Goal: Information Seeking & Learning: Learn about a topic

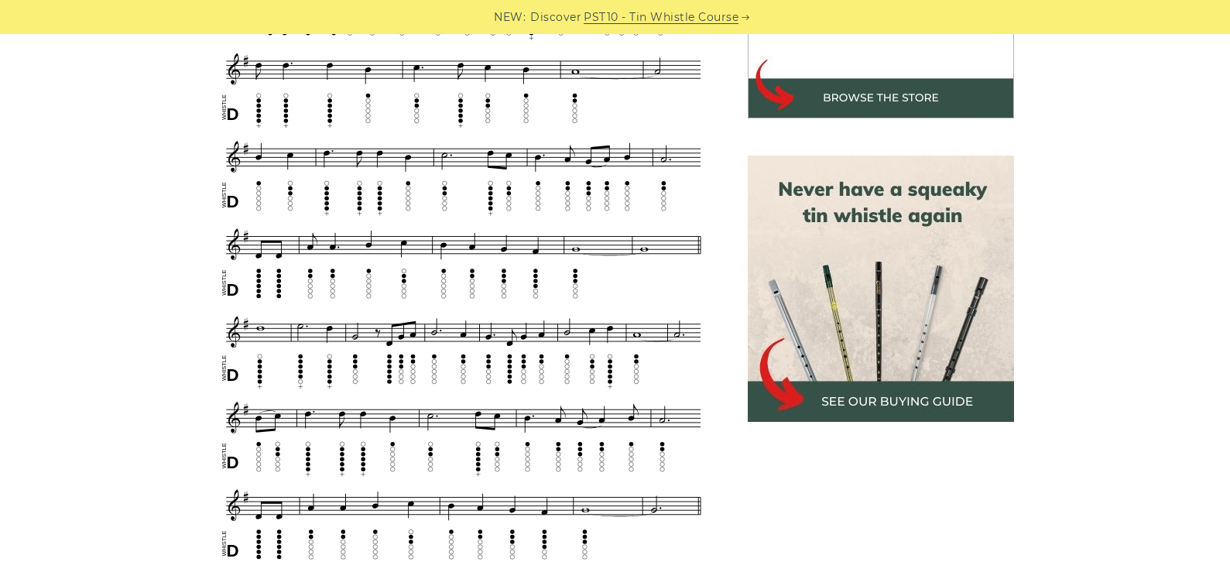
scroll to position [619, 0]
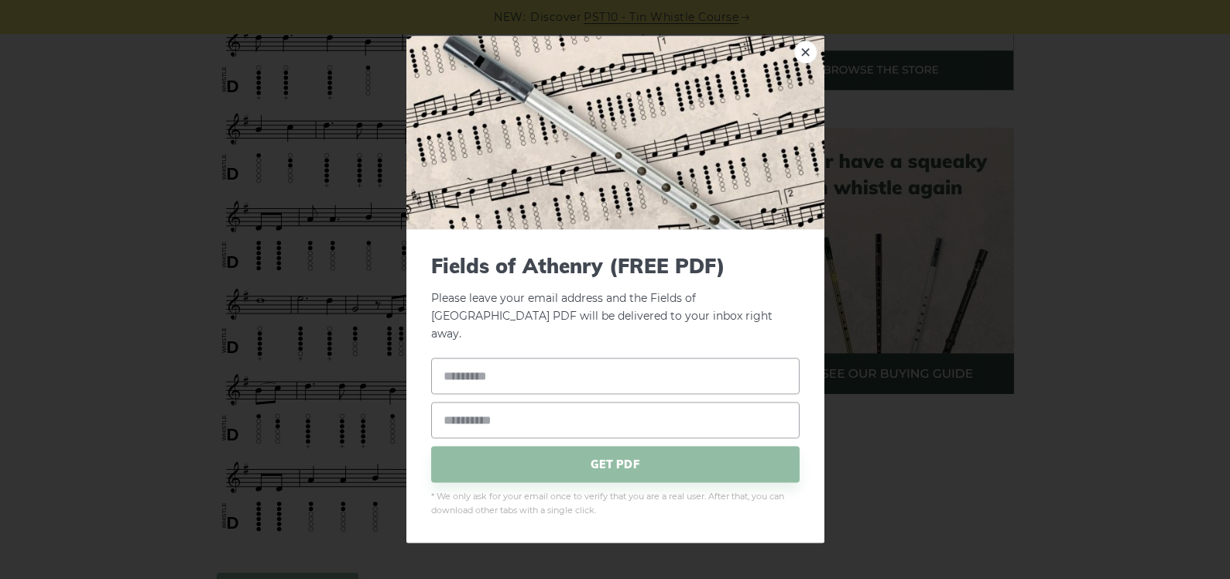
drag, startPoint x: 442, startPoint y: 252, endPoint x: 986, endPoint y: 447, distance: 578.1
click at [986, 447] on div "× Fields of Athenry (FREE PDF) Please leave your email address and the Fields o…" at bounding box center [615, 289] width 1230 height 579
click at [807, 61] on link "×" at bounding box center [805, 51] width 23 height 23
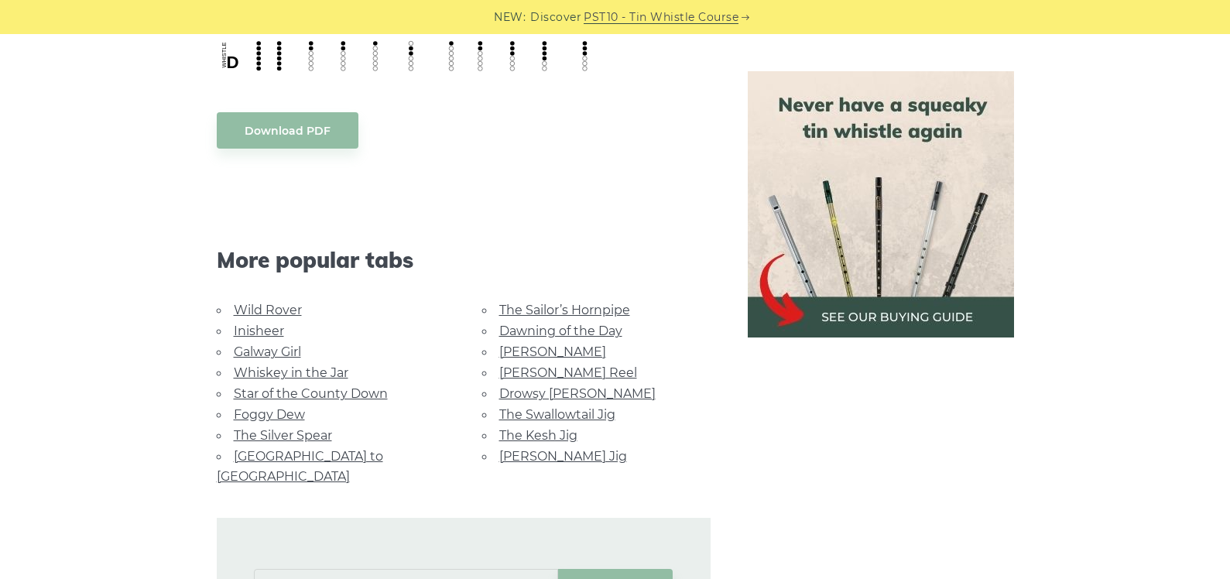
scroll to position [1084, 0]
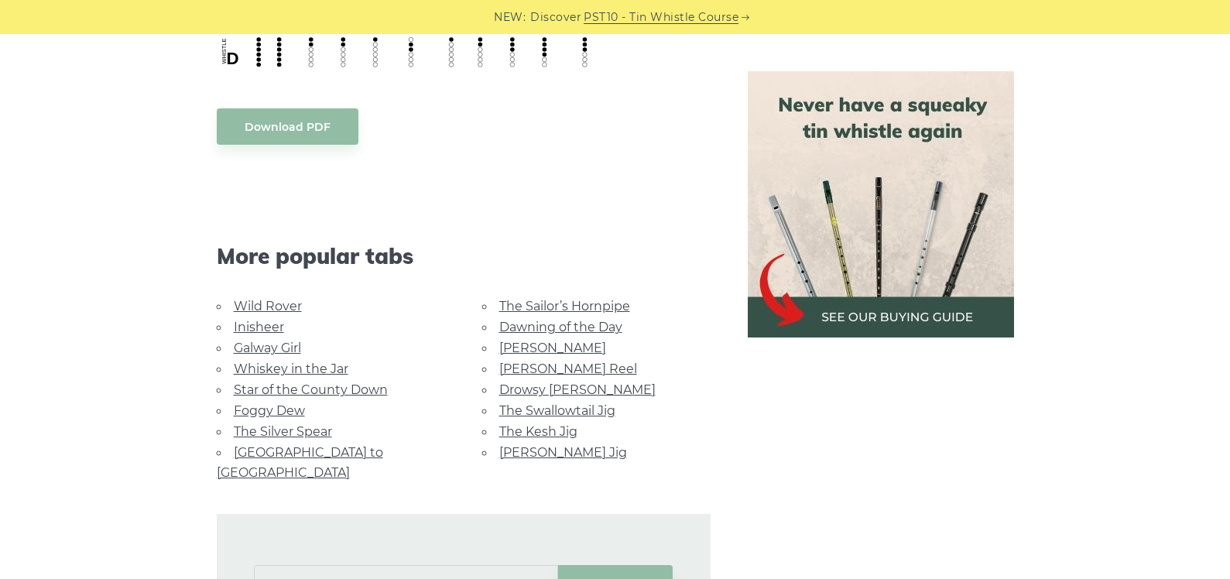
click at [539, 326] on link "Dawning of the Day" at bounding box center [560, 327] width 123 height 15
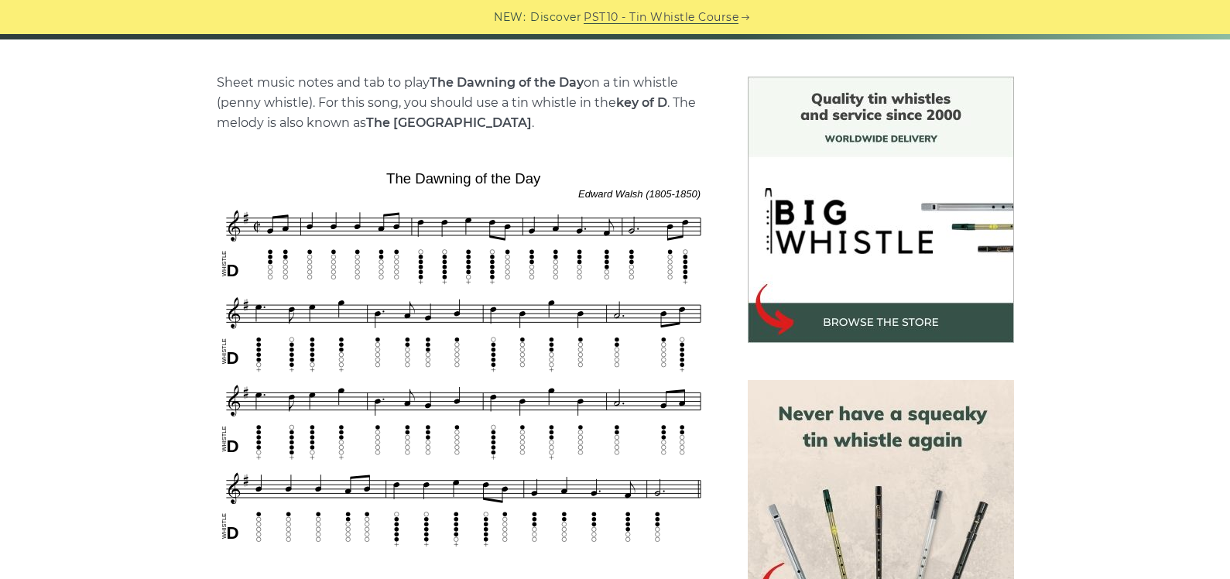
scroll to position [387, 0]
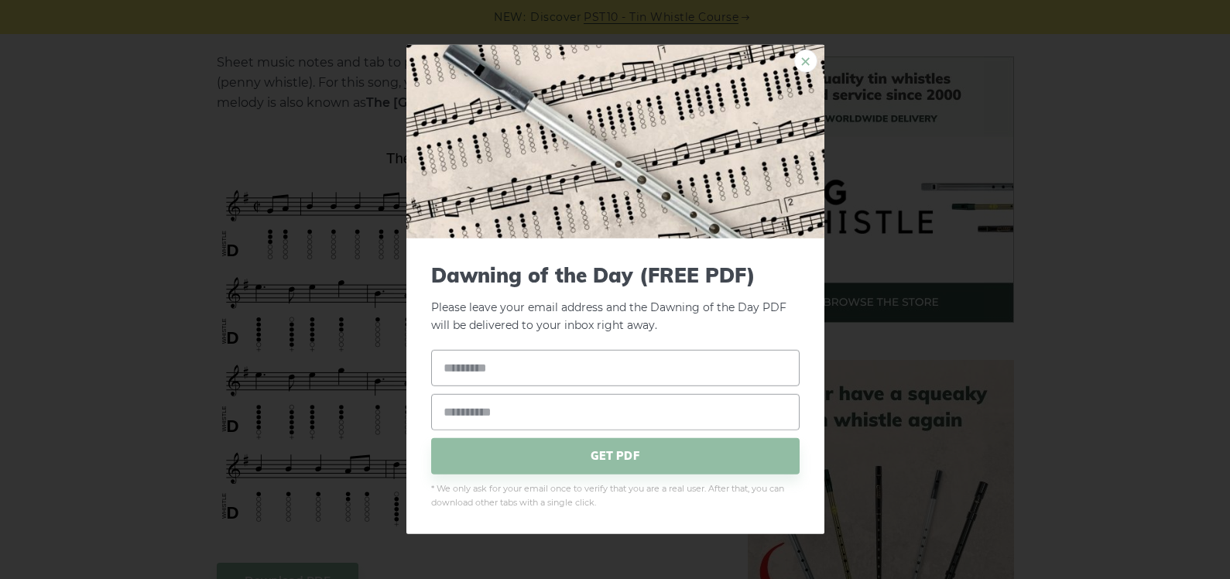
click at [805, 57] on link "×" at bounding box center [805, 61] width 23 height 23
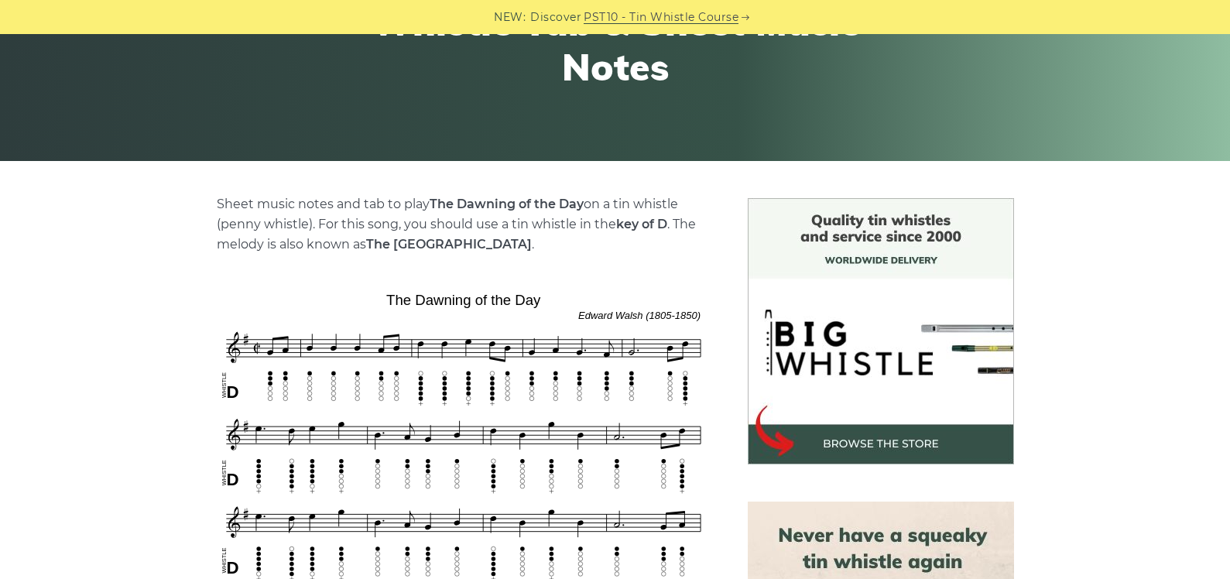
scroll to position [0, 0]
